Goal: Information Seeking & Learning: Learn about a topic

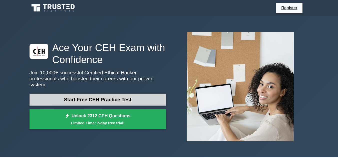
click at [111, 96] on link "Start Free CEH Practice Test" at bounding box center [98, 100] width 137 height 12
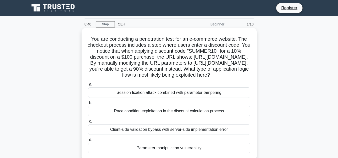
drag, startPoint x: 89, startPoint y: 39, endPoint x: 191, endPoint y: 95, distance: 116.9
click at [191, 79] on h5 "You are conducting a penetration test for an e-commerce website. The checkout p…" at bounding box center [169, 57] width 163 height 43
copy h5 "You are conducting a penetration test for an e-commerce website. The checkout p…"
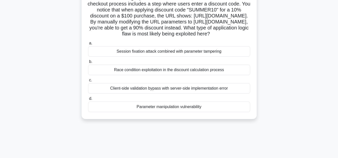
scroll to position [50, 0]
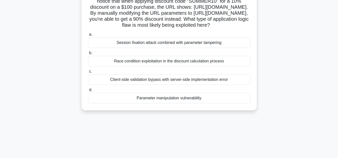
click at [172, 104] on label "d. Parameter manipulation vulnerability" at bounding box center [169, 95] width 162 height 17
click at [88, 92] on input "d. Parameter manipulation vulnerability" at bounding box center [88, 90] width 0 height 3
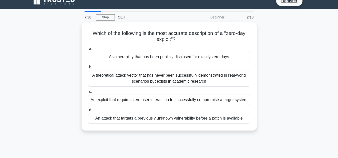
scroll to position [0, 0]
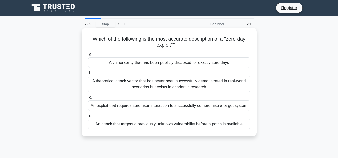
click at [187, 107] on div "An exploit that requires zero user interaction to successfully compromise a tar…" at bounding box center [169, 106] width 162 height 11
click at [88, 99] on input "c. An exploit that requires zero user interaction to successfully compromise a …" at bounding box center [88, 97] width 0 height 3
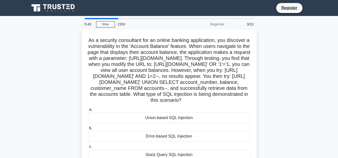
drag, startPoint x: 88, startPoint y: 41, endPoint x: 261, endPoint y: 112, distance: 186.8
click at [263, 112] on div "As a security consultant for an online banking application, you discover a vuln…" at bounding box center [169, 110] width 285 height 163
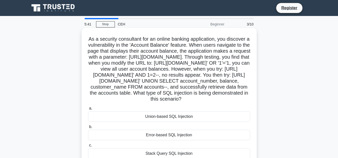
copy h5 "As a security consultant for an online banking application, you discover a vuln…"
click at [161, 122] on div "Union-based SQL Injection" at bounding box center [169, 117] width 162 height 11
click at [88, 110] on input "a. Union-based SQL Injection" at bounding box center [88, 108] width 0 height 3
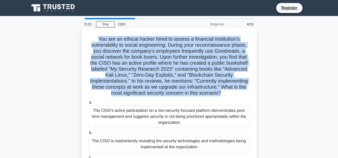
drag, startPoint x: 94, startPoint y: 39, endPoint x: 176, endPoint y: 101, distance: 102.6
click at [176, 97] on h5 "You are an ethical hacker hired to assess a financial institution's vulnerabili…" at bounding box center [169, 66] width 163 height 61
copy h5 "You are an ethical hacker hired to assess a financial institution's vulnerabili…"
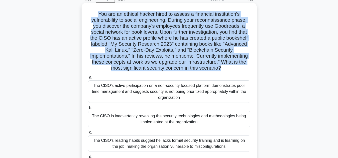
scroll to position [50, 0]
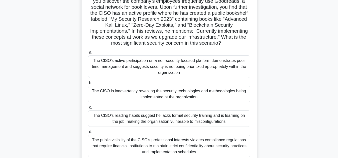
click at [119, 87] on label "b. The CISO is inadvertently revealing the security technologies and methodolog…" at bounding box center [169, 91] width 162 height 23
click at [88, 85] on input "b. The CISO is inadvertently revealing the security technologies and methodolog…" at bounding box center [88, 83] width 0 height 3
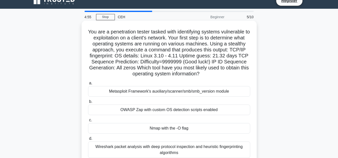
scroll to position [0, 0]
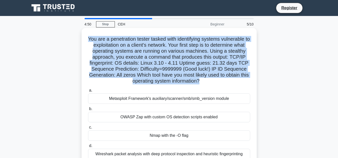
drag, startPoint x: 89, startPoint y: 40, endPoint x: 213, endPoint y: 85, distance: 132.0
click at [213, 85] on h5 "You are a penetration tester tasked with identifying systems vulnerable to expl…" at bounding box center [169, 60] width 163 height 49
copy h5 "You are a penetration tester tasked with identifying systems vulnerable to expl…"
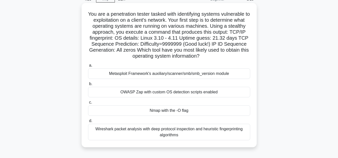
click at [165, 113] on div "Nmap with the -O flag" at bounding box center [169, 111] width 162 height 11
click at [88, 104] on input "c. Nmap with the -O flag" at bounding box center [88, 102] width 0 height 3
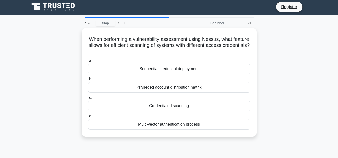
scroll to position [0, 0]
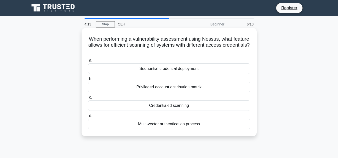
drag, startPoint x: 91, startPoint y: 39, endPoint x: 188, endPoint y: 52, distance: 98.4
click at [188, 52] on h5 "When performing a vulnerability assessment using Nessus, what feature allows fo…" at bounding box center [169, 45] width 163 height 19
copy h5 "When performing a vulnerability assessment using Nessus, what feature allows fo…"
click at [176, 105] on div "Credentialed scanning" at bounding box center [169, 106] width 162 height 11
click at [88, 99] on input "c. Credentialed scanning" at bounding box center [88, 97] width 0 height 3
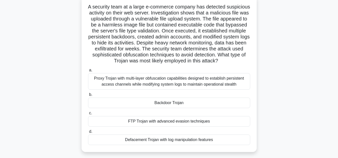
scroll to position [59, 0]
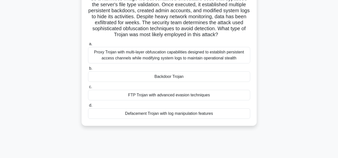
drag, startPoint x: 95, startPoint y: 41, endPoint x: 217, endPoint y: 124, distance: 147.3
click at [217, 124] on div "A security team at a large e-commerce company has detected suspicious activity …" at bounding box center [169, 47] width 171 height 153
copy div "A security team at a large e-commerce company has detected suspicious activity …"
click at [136, 59] on div "Proxy Trojan with multi-layer obfuscation capabilities designed to establish pe…" at bounding box center [169, 55] width 162 height 17
click at [88, 46] on input "a. Proxy Trojan with multi-layer obfuscation capabilities designed to establish…" at bounding box center [88, 44] width 0 height 3
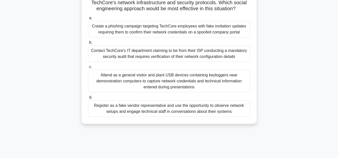
scroll to position [93, 0]
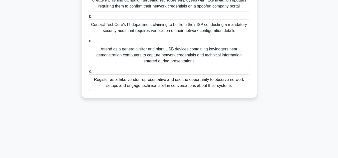
drag, startPoint x: 88, startPoint y: 41, endPoint x: 237, endPoint y: 98, distance: 160.1
click at [237, 96] on div "Scenario: You are conducting a footprinting assessment for TechCore Industries.…" at bounding box center [169, 16] width 171 height 159
copy div "Scenario: You are conducting a footprinting assessment for TechCore Industries.…"
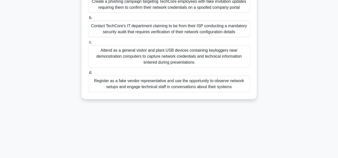
click at [196, 105] on div "Scenario: You are conducting a footprinting assessment for TechCore Industries.…" at bounding box center [169, 21] width 285 height 169
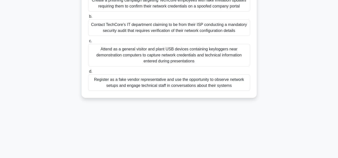
click at [165, 90] on div "Register as a fake vendor representative and use the opportunity to observe net…" at bounding box center [169, 83] width 162 height 17
click at [88, 73] on input "d. Register as a fake vendor representative and use the opportunity to observe …" at bounding box center [88, 71] width 0 height 3
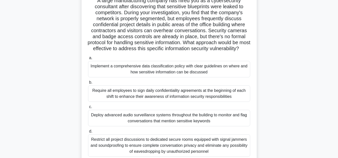
scroll to position [112, 0]
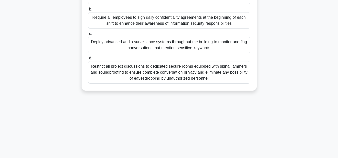
drag, startPoint x: 96, startPoint y: 40, endPoint x: 224, endPoint y: 97, distance: 140.2
click at [233, 109] on div "2:41 Stop CEH Beginner 9/10 A large manufacturing company has hired you as a cy…" at bounding box center [169, 31] width 285 height 250
copy div "A large manufacturing company has hired you as a cybersecurity consultant after…"
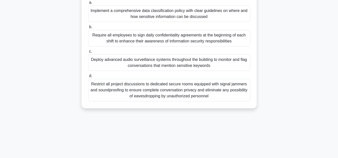
scroll to position [87, 0]
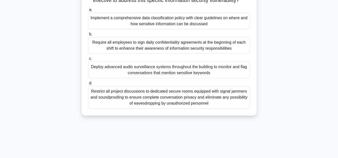
click at [156, 28] on div "Implement a comprehensive data classification policy with clear guidelines on w…" at bounding box center [169, 21] width 162 height 17
click at [88, 12] on input "a. Implement a comprehensive data classification policy with clear guidelines o…" at bounding box center [88, 9] width 0 height 3
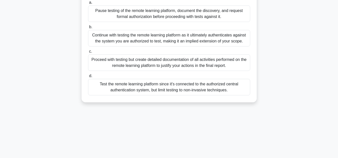
scroll to position [112, 0]
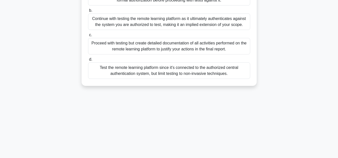
drag, startPoint x: 86, startPoint y: 38, endPoint x: 195, endPoint y: 120, distance: 136.2
click at [197, 144] on div "1:58 Stop CEH Beginner 10/10 You're conducting a penetration test for a large e…" at bounding box center [169, 31] width 285 height 250
drag, startPoint x: 225, startPoint y: 103, endPoint x: 215, endPoint y: 89, distance: 17.0
click at [225, 103] on div "1:55 Stop CEH Beginner 10/10 You're conducting a penetration test for a large e…" at bounding box center [169, 31] width 285 height 250
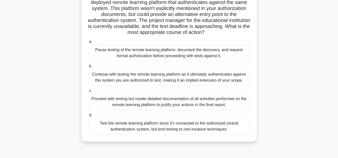
scroll to position [0, 0]
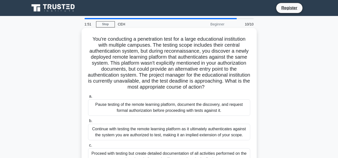
drag, startPoint x: 232, startPoint y: 72, endPoint x: 86, endPoint y: 39, distance: 149.9
click at [86, 39] on div "You're conducting a penetration test for a large educational institution with m…" at bounding box center [169, 112] width 171 height 165
copy div "You're conducting a penetration test for a large educational institution with m…"
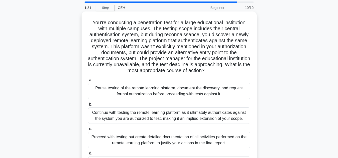
scroll to position [50, 0]
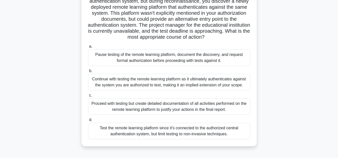
click at [173, 57] on div "Pause testing of the remote learning platform, document the discovery, and requ…" at bounding box center [169, 58] width 162 height 17
click at [88, 48] on input "a. Pause testing of the remote learning platform, document the discovery, and r…" at bounding box center [88, 46] width 0 height 3
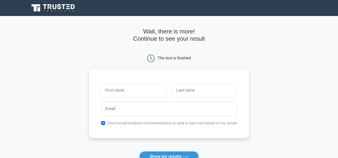
click at [125, 93] on input "text" at bounding box center [133, 90] width 65 height 15
type input "Dablessed"
click at [187, 93] on input "text" at bounding box center [204, 90] width 65 height 15
click at [139, 152] on button "Show my results" at bounding box center [168, 157] width 59 height 11
drag, startPoint x: 194, startPoint y: 93, endPoint x: 198, endPoint y: 91, distance: 3.9
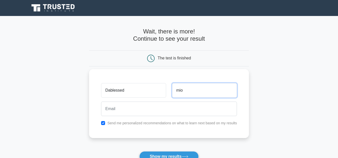
click at [197, 92] on input "mio" at bounding box center [204, 90] width 65 height 15
type input "m"
type input "Michael"
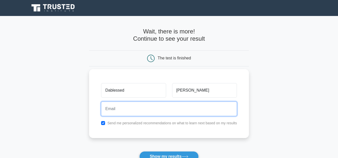
click at [152, 107] on input "email" at bounding box center [169, 109] width 136 height 15
type input "microbert408@gmail.com"
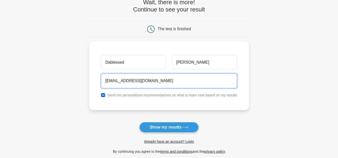
scroll to position [75, 0]
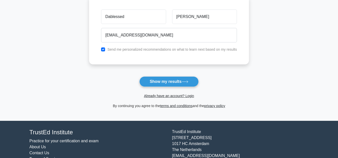
click at [169, 80] on button "Show my results" at bounding box center [168, 82] width 59 height 11
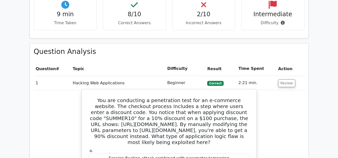
scroll to position [300, 0]
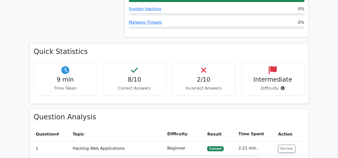
click at [174, 127] on th "Difficulty" at bounding box center [185, 134] width 40 height 14
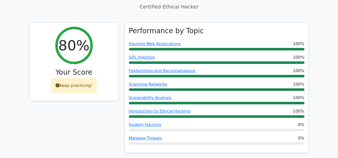
scroll to position [175, 0]
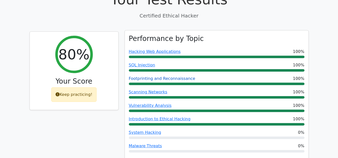
click at [169, 76] on link "Footprinting and Reconnaissance" at bounding box center [162, 78] width 67 height 5
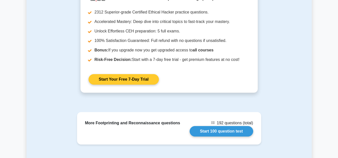
scroll to position [500, 0]
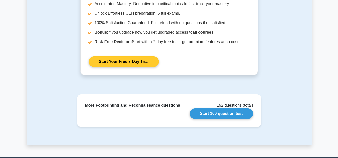
click at [144, 63] on link "Start Your Free 7-Day Trial" at bounding box center [124, 62] width 70 height 11
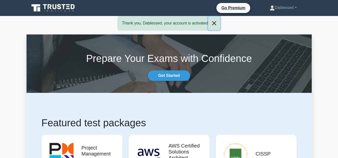
click at [211, 22] on button "Close" at bounding box center [214, 23] width 12 height 14
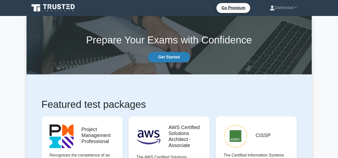
click at [176, 57] on link "Get Started" at bounding box center [169, 57] width 42 height 11
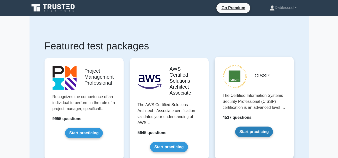
scroll to position [25, 0]
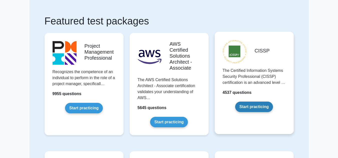
click at [245, 107] on link "Start practicing" at bounding box center [254, 107] width 38 height 11
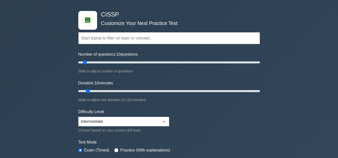
scroll to position [25, 0]
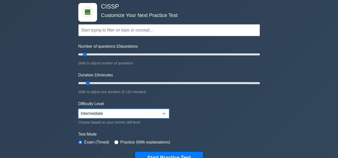
click at [163, 112] on select "Beginner Intermediate Expert" at bounding box center [123, 114] width 91 height 10
select select "expert"
click at [78, 109] on select "Beginner Intermediate Expert" at bounding box center [123, 114] width 91 height 10
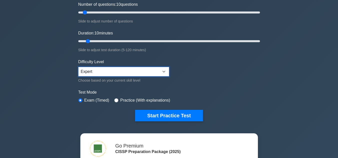
scroll to position [75, 0]
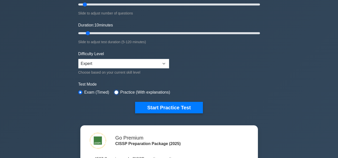
click at [116, 91] on input "radio" at bounding box center [116, 93] width 4 height 4
radio input "true"
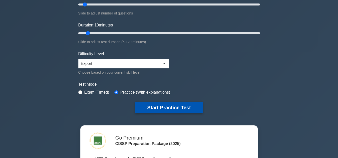
click at [166, 109] on button "Start Practice Test" at bounding box center [169, 108] width 68 height 12
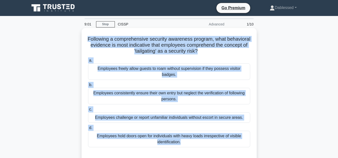
drag, startPoint x: 95, startPoint y: 39, endPoint x: 191, endPoint y: 144, distance: 142.4
click at [195, 146] on div "Following a comprehensive security awareness program, what behavioral evidence …" at bounding box center [169, 95] width 171 height 131
copy div "Following a comprehensive security awareness program, what behavioral evidence …"
click at [187, 116] on div "Employees challenge or report unfamiliar individuals without escort in secure a…" at bounding box center [169, 118] width 162 height 11
click at [88, 111] on input "c. Employees challenge or report unfamiliar individuals without escort in secur…" at bounding box center [88, 109] width 0 height 3
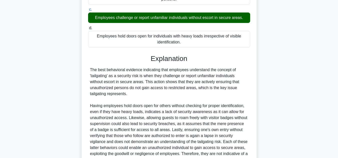
scroll to position [125, 0]
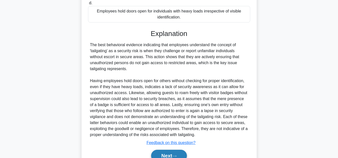
click at [170, 152] on button "Next" at bounding box center [169, 156] width 36 height 12
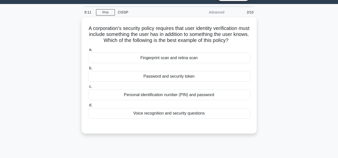
scroll to position [12, 0]
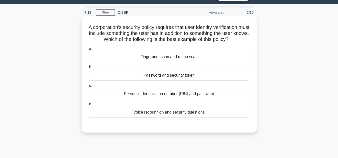
drag, startPoint x: 90, startPoint y: 26, endPoint x: 205, endPoint y: 113, distance: 143.5
click at [208, 115] on div "A corporation's security policy requires that user identity verification must i…" at bounding box center [169, 74] width 171 height 113
copy div "A corporation's security policy requires that user identity verification must i…"
click at [181, 76] on div "Password and security token" at bounding box center [169, 75] width 162 height 11
click at [88, 69] on input "b. Password and security token" at bounding box center [88, 67] width 0 height 3
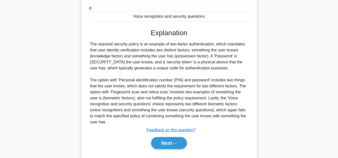
scroll to position [120, 0]
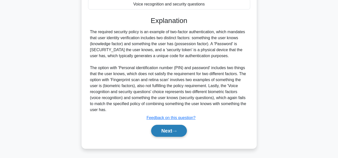
click at [173, 130] on button "Next" at bounding box center [169, 131] width 36 height 12
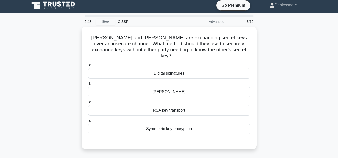
scroll to position [0, 0]
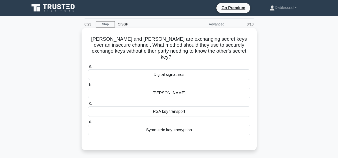
click at [154, 126] on div "Symmetric key encryption" at bounding box center [169, 130] width 162 height 11
click at [88, 124] on input "d. Symmetric key encryption" at bounding box center [88, 122] width 0 height 3
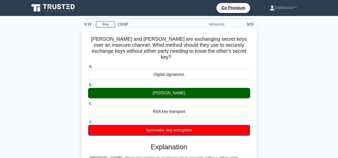
click at [181, 88] on div "Diffie-Hellman" at bounding box center [169, 93] width 162 height 11
click at [88, 86] on input "b. Diffie-Hellman" at bounding box center [88, 85] width 0 height 3
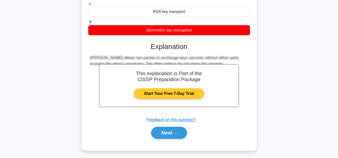
scroll to position [112, 0]
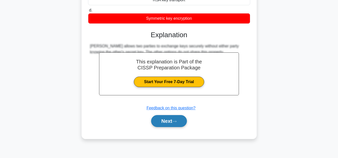
click at [172, 115] on button "Next" at bounding box center [169, 121] width 36 height 12
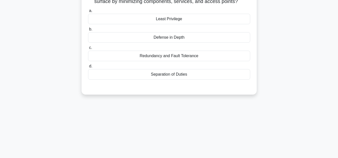
scroll to position [12, 0]
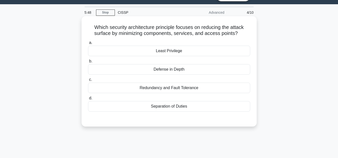
click at [163, 69] on div "Defense in Depth" at bounding box center [169, 69] width 162 height 11
click at [88, 63] on input "b. Defense in Depth" at bounding box center [88, 61] width 0 height 3
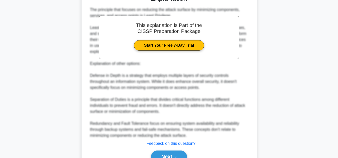
scroll to position [163, 0]
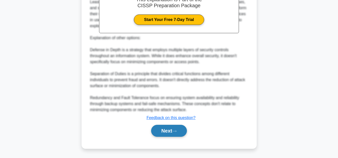
drag, startPoint x: 158, startPoint y: 131, endPoint x: 158, endPoint y: 128, distance: 2.5
click at [158, 128] on button "Next" at bounding box center [169, 131] width 36 height 12
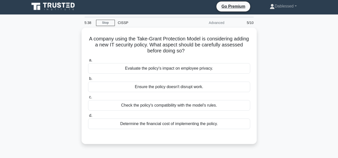
scroll to position [0, 0]
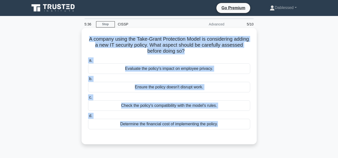
drag, startPoint x: 94, startPoint y: 41, endPoint x: 165, endPoint y: 141, distance: 123.1
click at [165, 143] on div "A company using the Take-Grant Protection Model is considering adding a new IT …" at bounding box center [169, 86] width 175 height 117
copy div "A company using the Take-Grant Protection Model is considering adding a new IT …"
click at [143, 108] on div "Check the policy's compatibility with the model's rules." at bounding box center [169, 106] width 162 height 11
click at [88, 99] on input "c. Check the policy's compatibility with the model's rules." at bounding box center [88, 97] width 0 height 3
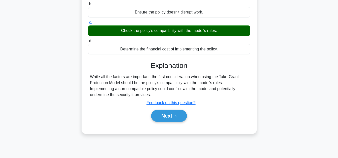
scroll to position [112, 0]
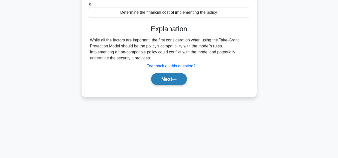
click at [166, 78] on button "Next" at bounding box center [169, 79] width 36 height 12
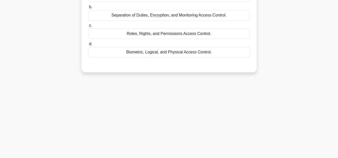
scroll to position [0, 0]
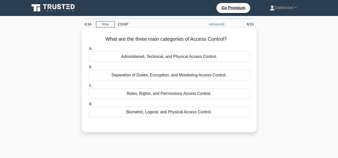
click at [159, 113] on div "Biometric, Logical, and Physical Access Control." at bounding box center [169, 112] width 162 height 11
click at [88, 106] on input "d. Biometric, Logical, and Physical Access Control." at bounding box center [88, 104] width 0 height 3
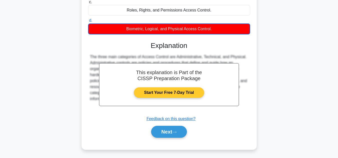
scroll to position [75, 0]
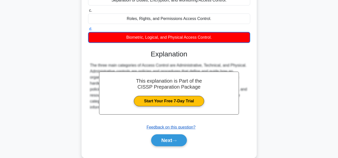
click at [165, 126] on u "Feedback on this question?" at bounding box center [171, 127] width 49 height 4
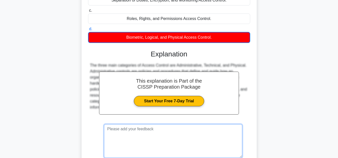
click at [162, 139] on textarea at bounding box center [173, 142] width 138 height 34
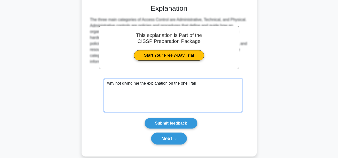
scroll to position [125, 0]
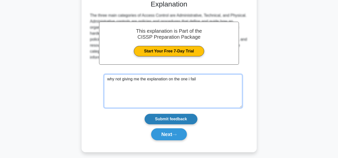
type textarea "why not giving me the explanation on the one i fail"
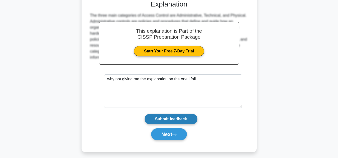
click at [165, 119] on input "Submit feedback" at bounding box center [171, 119] width 53 height 11
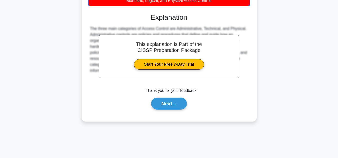
scroll to position [112, 0]
click at [163, 104] on button "Next" at bounding box center [169, 104] width 36 height 12
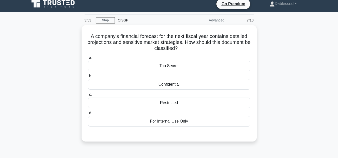
scroll to position [0, 0]
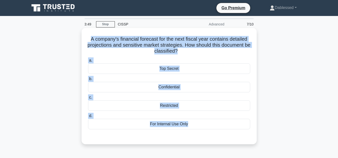
drag, startPoint x: 88, startPoint y: 41, endPoint x: 185, endPoint y: 134, distance: 134.3
click at [185, 134] on div "A company's financial forecast for the next fiscal year contains detailed proje…" at bounding box center [169, 86] width 171 height 113
copy div "A company's financial forecast for the next fiscal year contains detailed proje…"
click at [173, 86] on div "Confidential" at bounding box center [169, 87] width 162 height 11
click at [88, 81] on input "b. Confidential" at bounding box center [88, 79] width 0 height 3
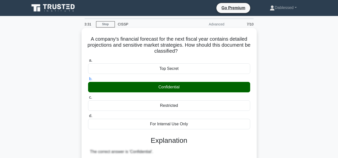
drag, startPoint x: 87, startPoint y: 40, endPoint x: 177, endPoint y: 147, distance: 139.9
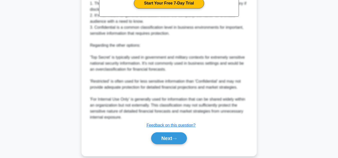
scroll to position [192, 0]
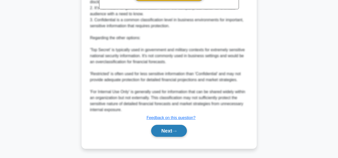
click at [167, 131] on button "Next" at bounding box center [169, 131] width 36 height 12
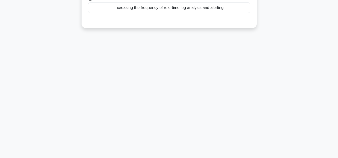
scroll to position [12, 0]
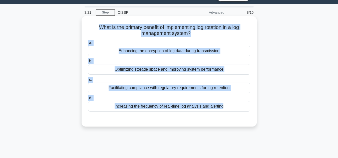
drag, startPoint x: 96, startPoint y: 27, endPoint x: 202, endPoint y: 114, distance: 137.2
click at [202, 114] on div "What is the primary benefit of implementing log rotation in a log management sy…" at bounding box center [169, 71] width 171 height 107
copy div "What is the primary benefit of implementing log rotation in a log management sy…"
click at [144, 70] on div "Optimizing storage space and improving system performance" at bounding box center [169, 69] width 162 height 11
click at [88, 63] on input "b. Optimizing storage space and improving system performance" at bounding box center [88, 61] width 0 height 3
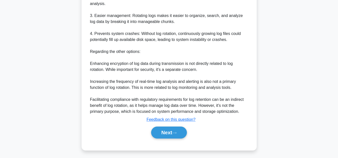
scroll to position [198, 0]
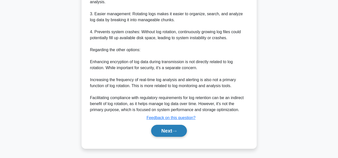
click at [171, 130] on button "Next" at bounding box center [169, 131] width 36 height 12
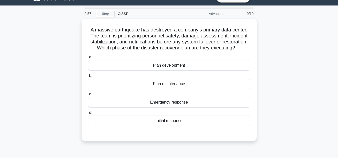
scroll to position [0, 0]
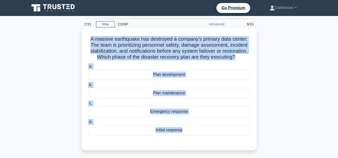
drag, startPoint x: 89, startPoint y: 40, endPoint x: 167, endPoint y: 136, distance: 124.5
click at [169, 144] on div "A massive earthquake has destroyed a company's primary data center. The team is…" at bounding box center [169, 89] width 171 height 119
copy div "A massive earthquake has destroyed a company's primary data center. The team is…"
click at [175, 132] on div "Initial response" at bounding box center [169, 130] width 162 height 11
click at [88, 124] on input "d. Initial response" at bounding box center [88, 122] width 0 height 3
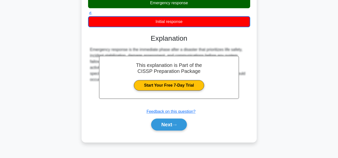
scroll to position [112, 0]
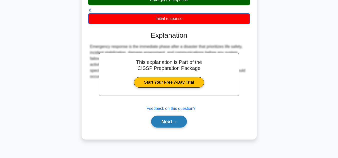
click at [176, 124] on icon at bounding box center [174, 122] width 5 height 3
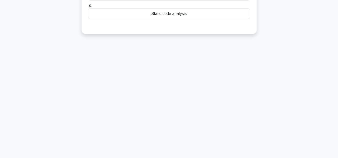
scroll to position [12, 0]
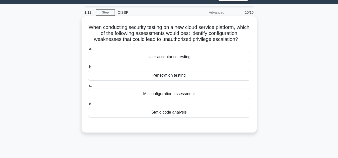
drag, startPoint x: 173, startPoint y: 139, endPoint x: 153, endPoint y: 77, distance: 65.3
click at [153, 77] on div "Penetration testing" at bounding box center [169, 75] width 162 height 11
click at [88, 69] on input "b. Penetration testing" at bounding box center [88, 67] width 0 height 3
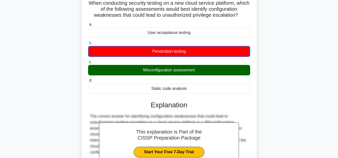
scroll to position [112, 0]
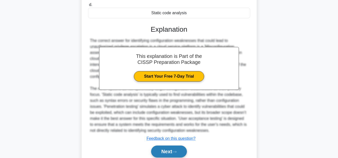
click at [170, 151] on button "Next" at bounding box center [169, 152] width 36 height 12
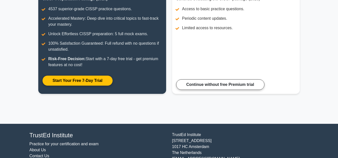
scroll to position [104, 0]
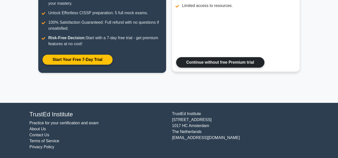
click at [206, 61] on link "Continue without free Premium trial" at bounding box center [220, 62] width 88 height 11
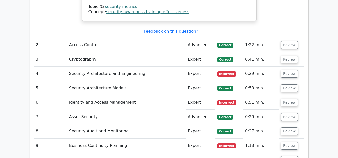
scroll to position [701, 0]
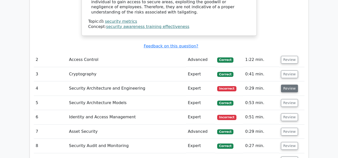
click at [290, 85] on button "Review" at bounding box center [289, 89] width 17 height 8
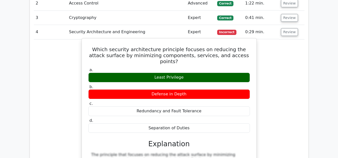
scroll to position [801, 0]
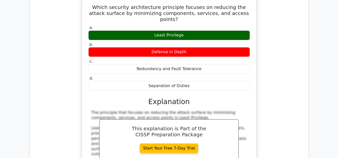
click at [296, 108] on div "Which security architecture principle focuses on reducing the attack surface by…" at bounding box center [169, 129] width 271 height 266
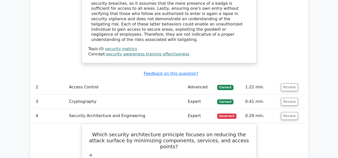
scroll to position [675, 0]
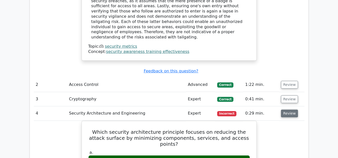
click at [289, 110] on button "Review" at bounding box center [289, 114] width 17 height 8
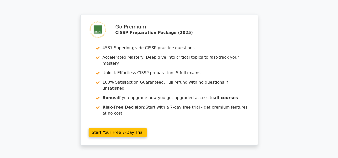
scroll to position [904, 0]
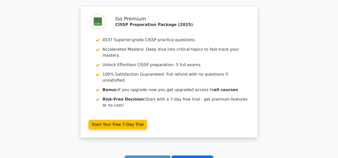
click at [194, 156] on link "Go to your profile" at bounding box center [193, 161] width 42 height 10
